Goal: Task Accomplishment & Management: Use online tool/utility

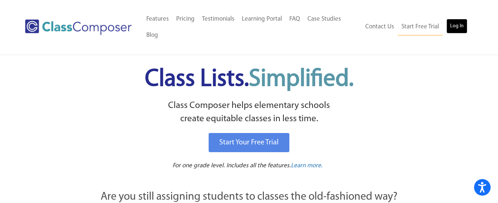
click at [461, 25] on link "Log In" at bounding box center [456, 26] width 21 height 15
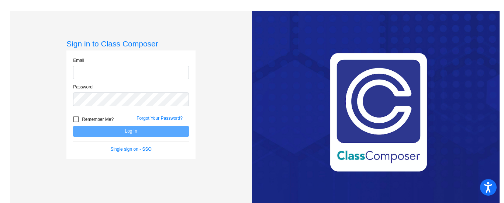
type input "[EMAIL_ADDRESS][DOMAIN_NAME]"
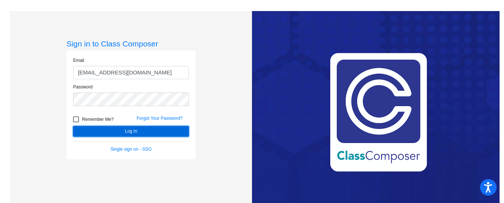
click at [128, 133] on button "Log In" at bounding box center [131, 131] width 116 height 11
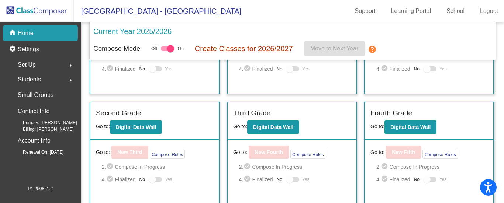
scroll to position [122, 0]
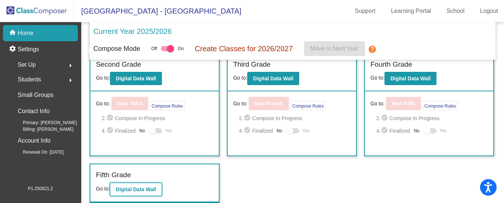
click at [131, 187] on b "Digital Data Wall" at bounding box center [136, 190] width 40 height 6
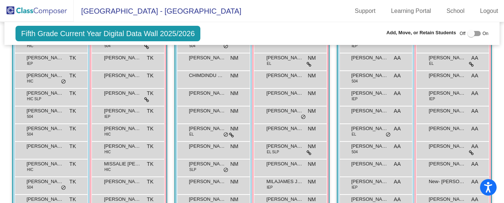
scroll to position [510, 0]
